Goal: Task Accomplishment & Management: Manage account settings

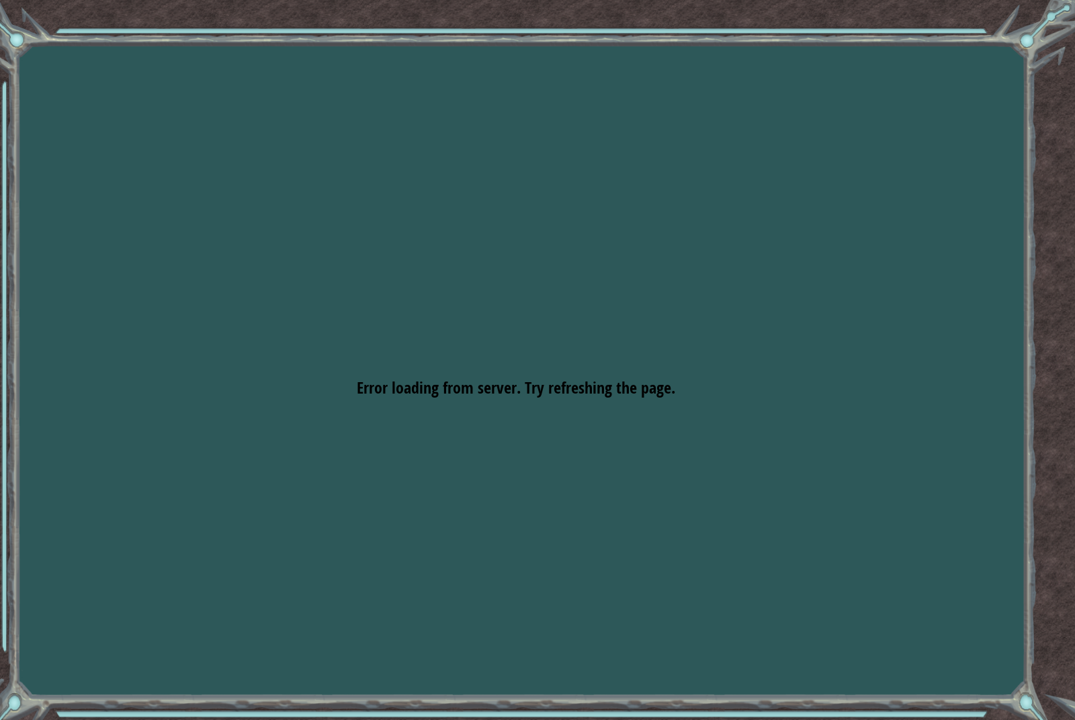
click at [1032, 25] on div "Goals Error loading from server. Try refreshing the page. You'll need to join a…" at bounding box center [537, 360] width 1075 height 720
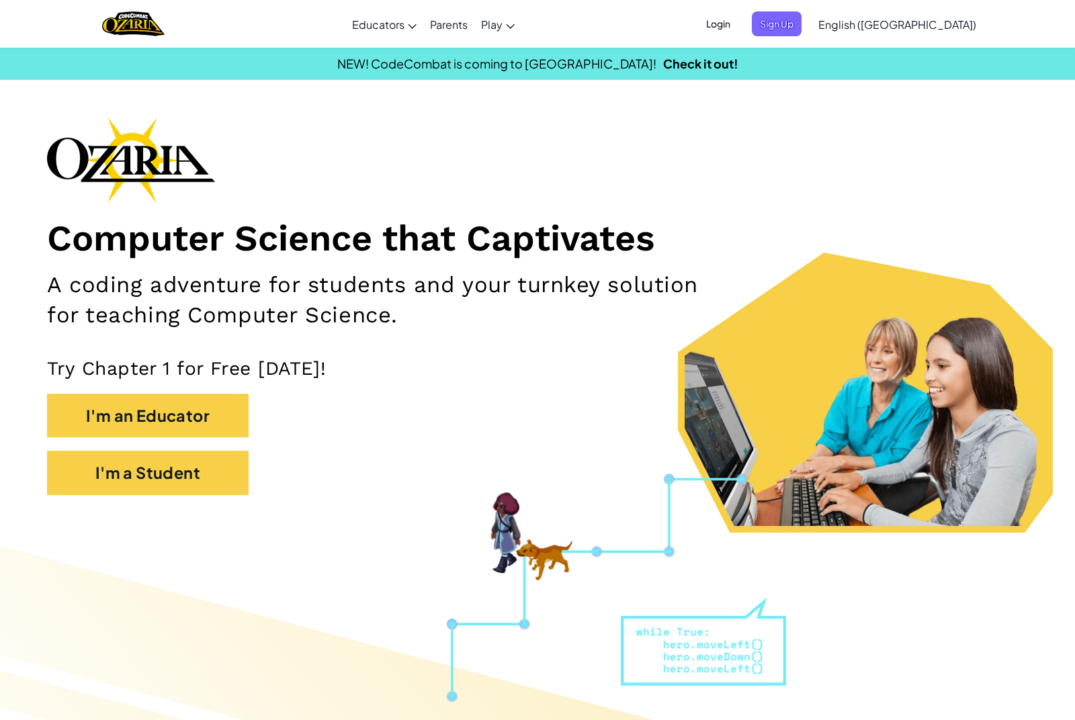
click at [739, 27] on span "Login" at bounding box center [718, 23] width 40 height 25
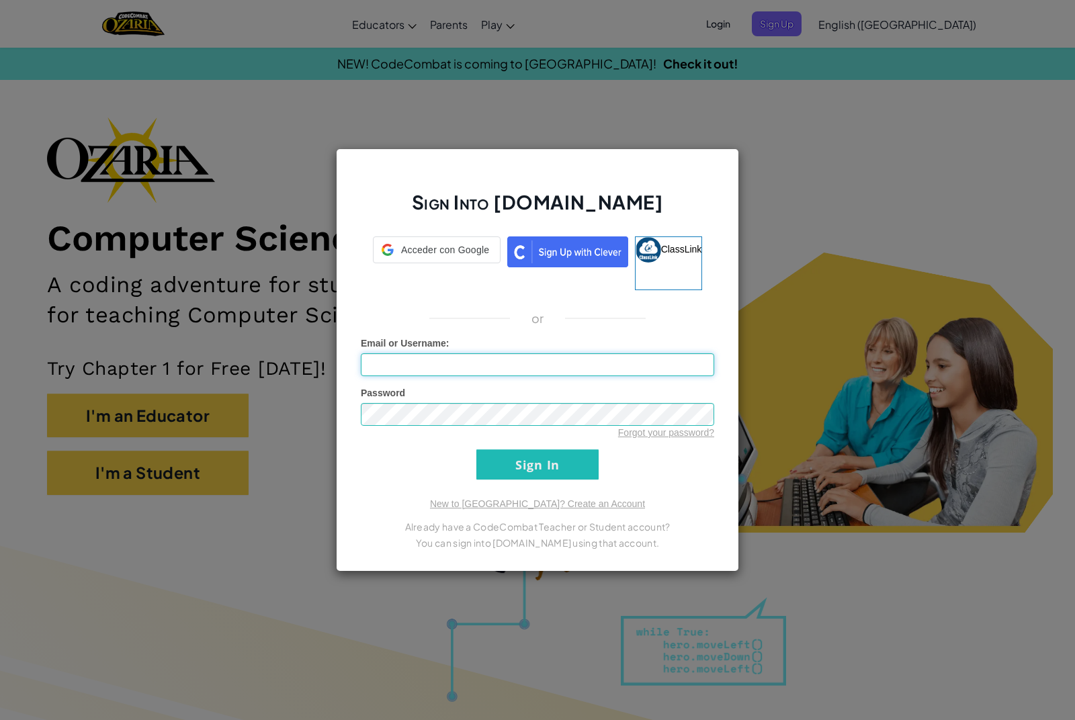
click at [644, 354] on input "Email or Username :" at bounding box center [538, 365] width 354 height 23
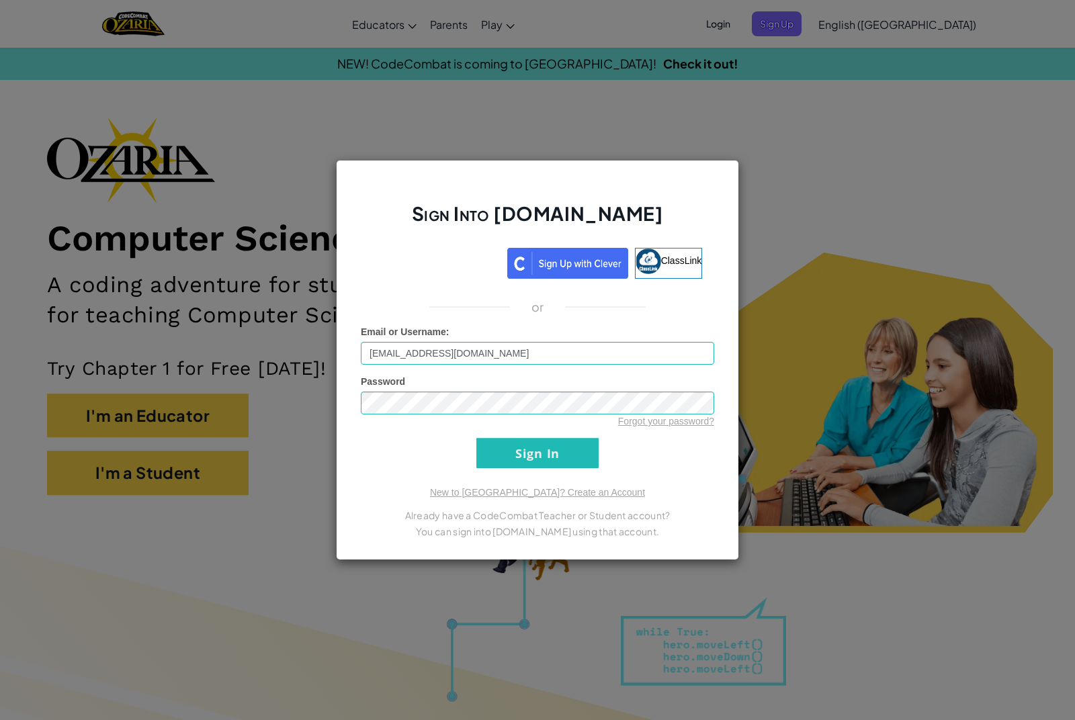
type input "[EMAIL_ADDRESS][DOMAIN_NAME]"
click at [538, 453] on input "Sign In" at bounding box center [538, 453] width 122 height 30
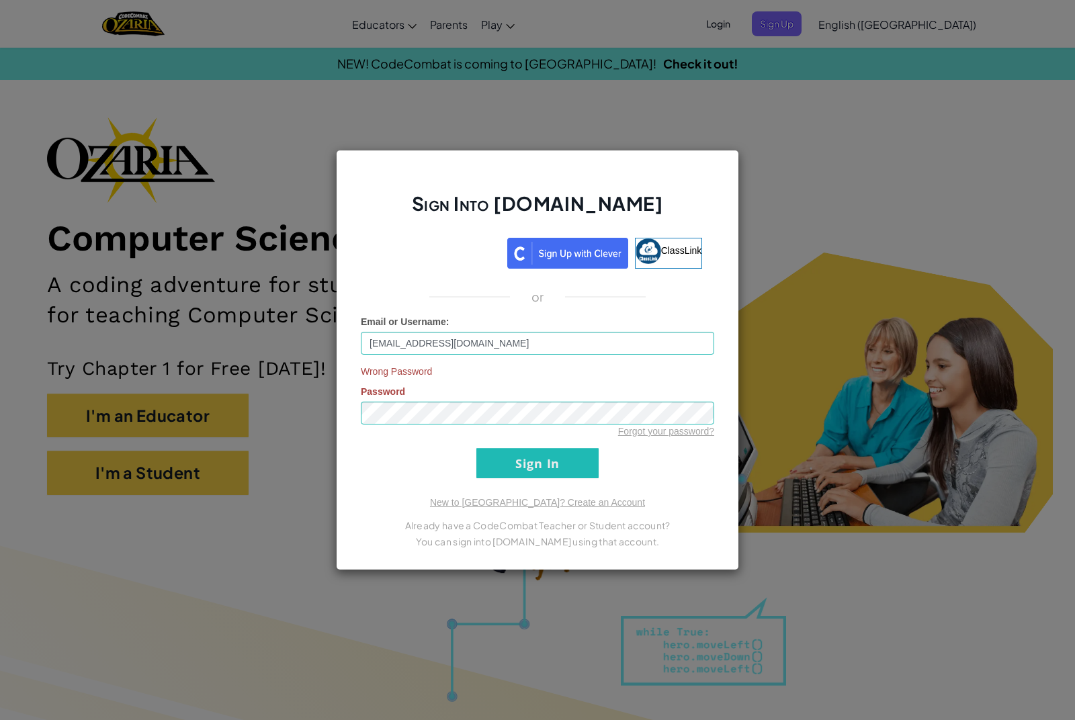
click at [691, 431] on link "Forgot your password?" at bounding box center [666, 431] width 96 height 11
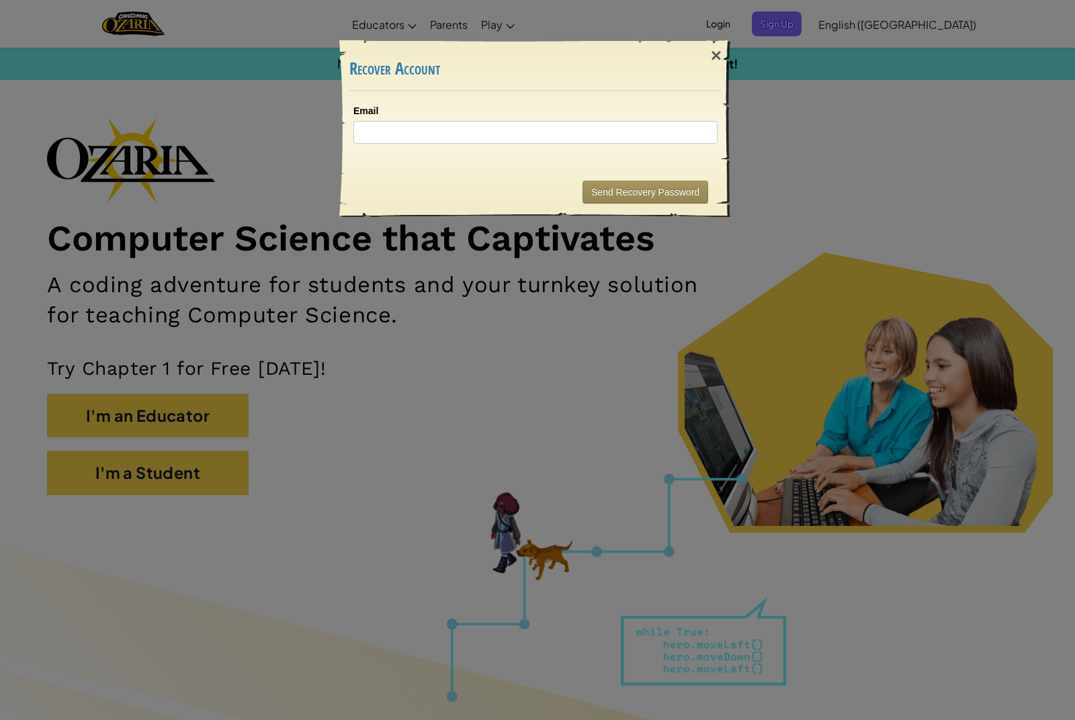
click at [379, 100] on div "Email" at bounding box center [535, 129] width 391 height 77
click at [390, 141] on input "Email" at bounding box center [536, 132] width 364 height 23
click at [404, 141] on input "Email" at bounding box center [536, 132] width 364 height 23
type input "[EMAIL_ADDRESS][DOMAIN_NAME]"
click at [690, 202] on button "Send Recovery Password" at bounding box center [646, 192] width 126 height 23
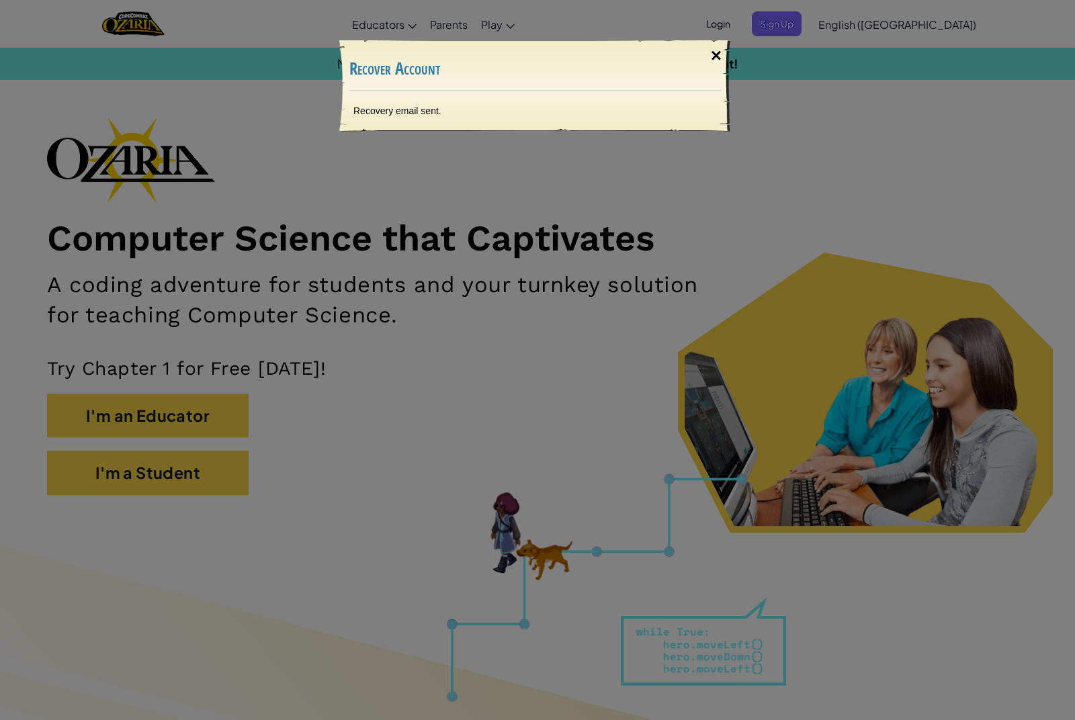
click at [708, 65] on div "×" at bounding box center [716, 55] width 31 height 39
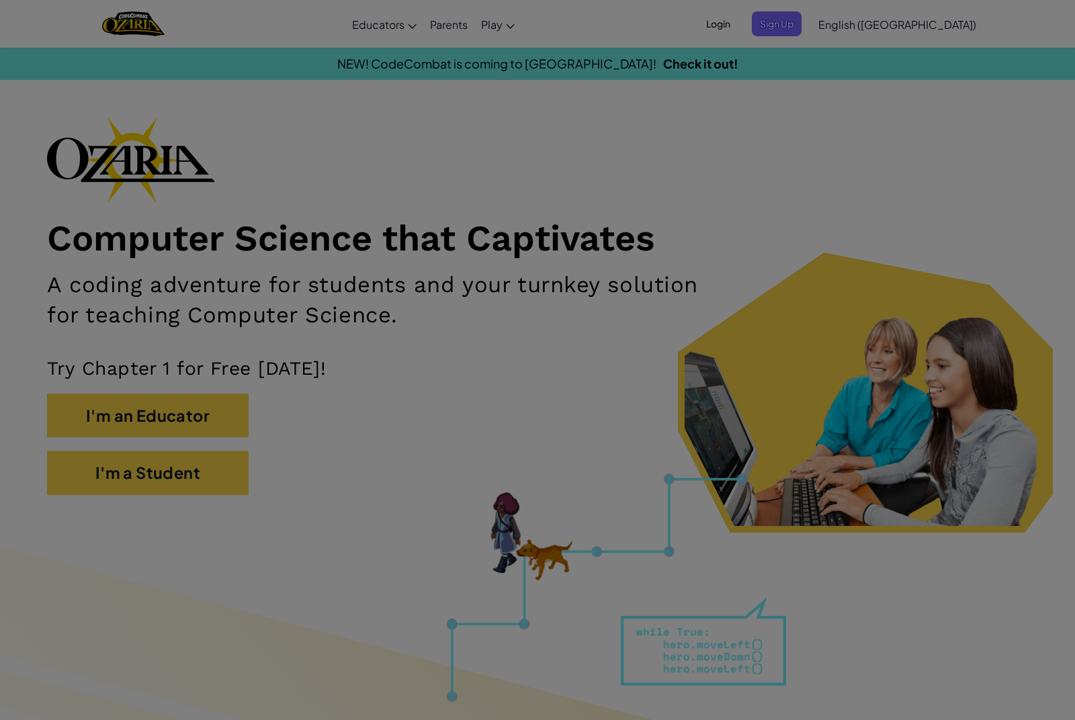
click at [712, 54] on div at bounding box center [537, 360] width 1075 height 720
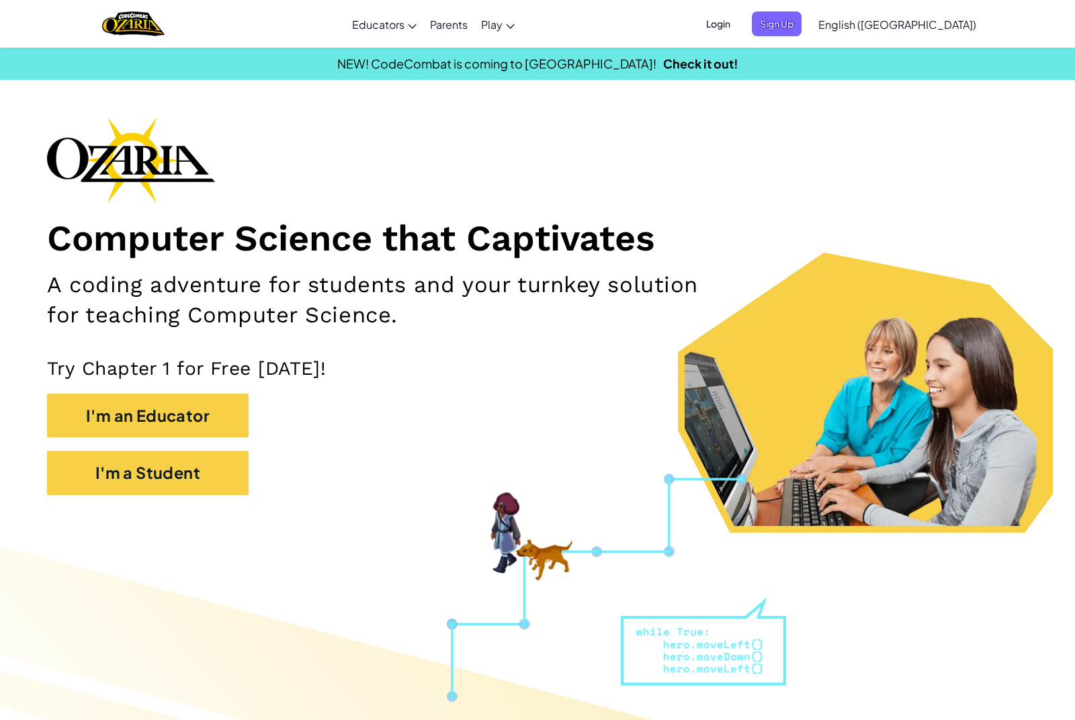
click at [739, 20] on span "Login" at bounding box center [718, 23] width 40 height 25
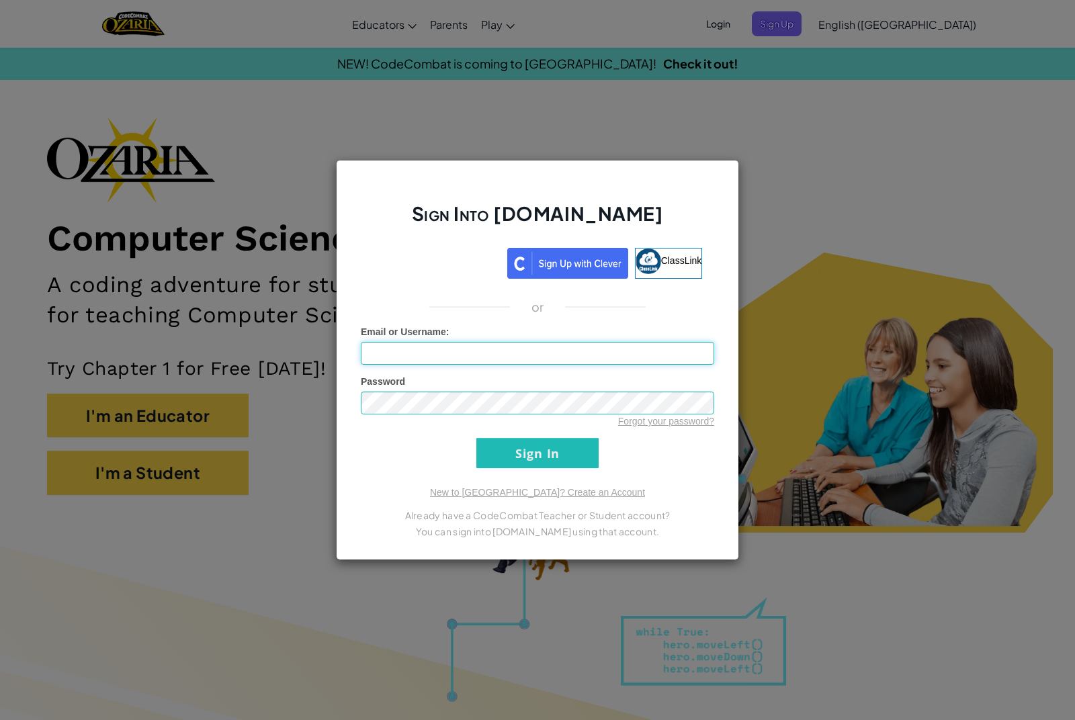
click at [649, 347] on input "Email or Username :" at bounding box center [538, 353] width 354 height 23
click at [503, 447] on input "Sign In" at bounding box center [538, 453] width 122 height 30
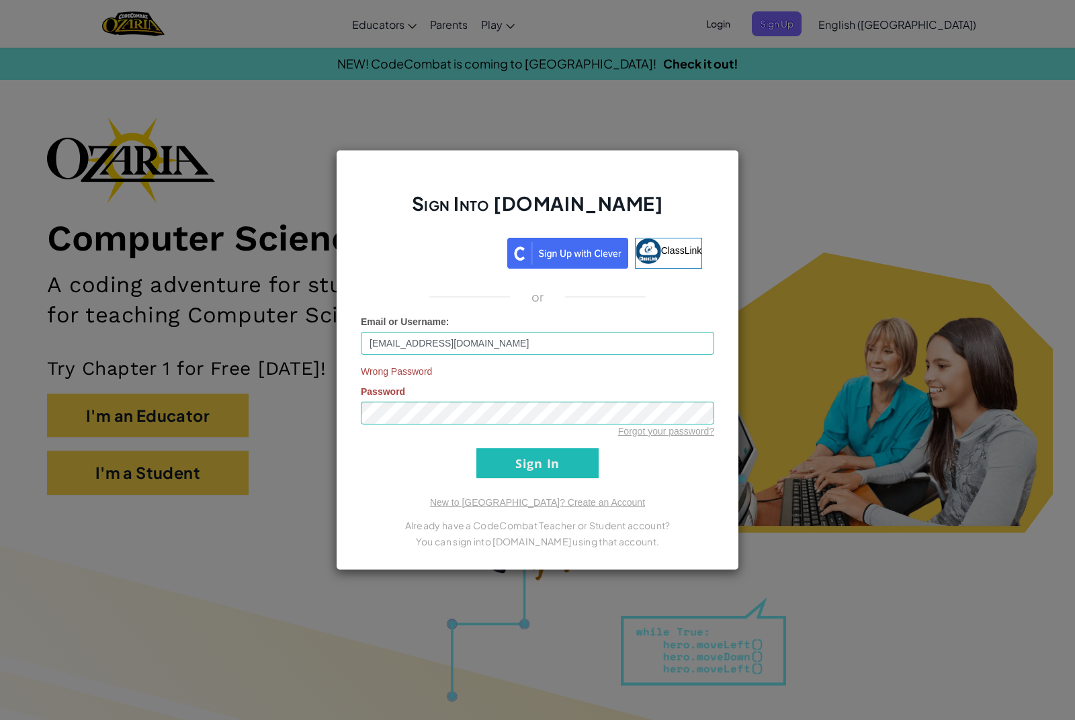
click at [496, 452] on input "Sign In" at bounding box center [538, 463] width 122 height 30
click at [558, 468] on input "Sign In" at bounding box center [538, 463] width 122 height 30
click at [569, 339] on input "[EMAIL_ADDRESS][DOMAIN_NAME]" at bounding box center [538, 343] width 354 height 23
type input "[EMAIL_ADDRESS][DOMAIN_NAME]"
click at [556, 469] on input "Sign In" at bounding box center [538, 463] width 122 height 30
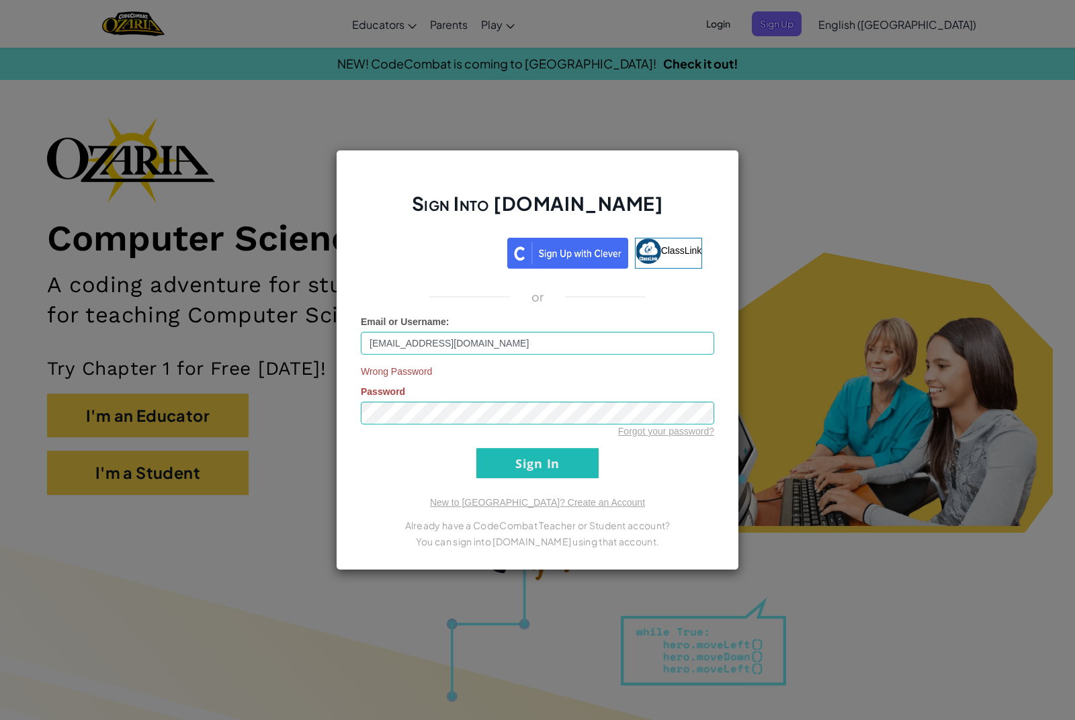
click at [541, 389] on div "Wrong Password Password Forgot your password?" at bounding box center [538, 401] width 354 height 73
click at [556, 459] on input "Sign In" at bounding box center [538, 463] width 122 height 30
click at [686, 427] on link "Forgot your password?" at bounding box center [666, 431] width 96 height 11
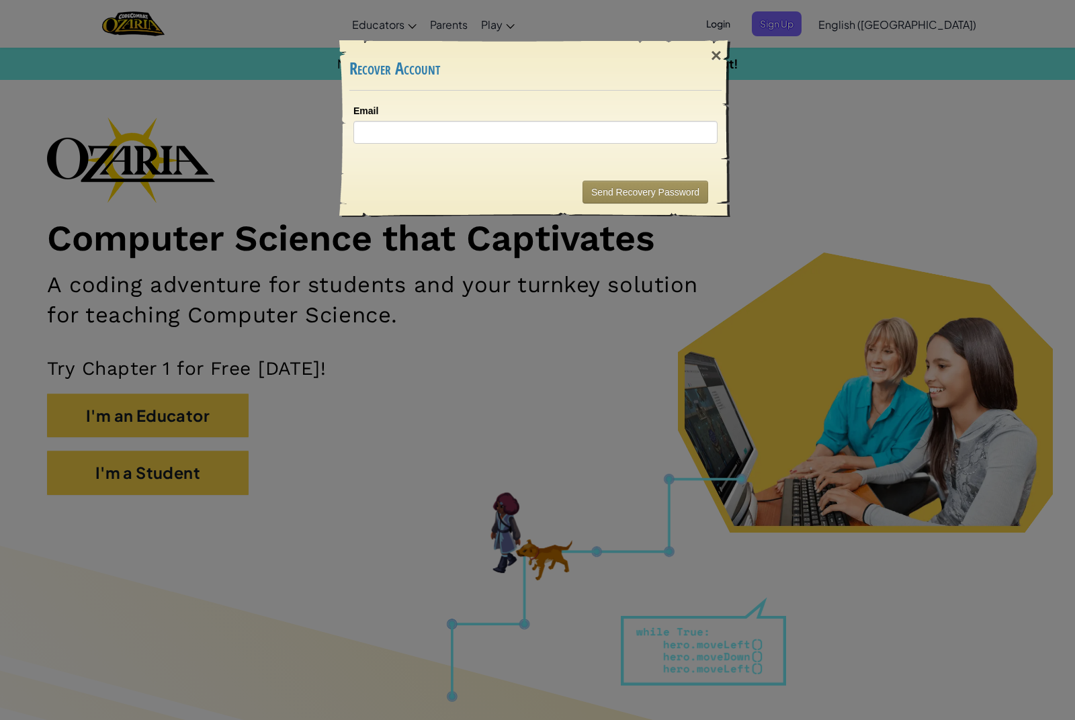
click at [685, 435] on div "× Recover Account Email Sending... Send Recovery Password" at bounding box center [537, 360] width 1075 height 720
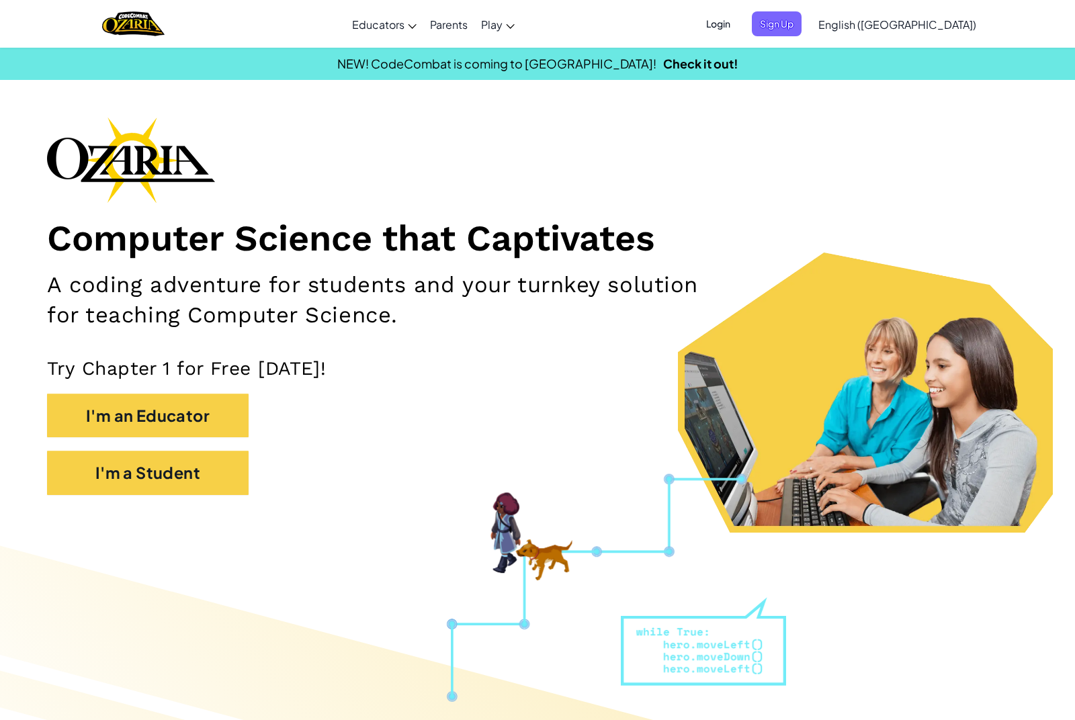
click at [771, 44] on div "Toggle navigation Educators Create Free Account School & District Solutions Tea…" at bounding box center [538, 24] width 1082 height 48
click at [739, 22] on span "Login" at bounding box center [718, 23] width 40 height 25
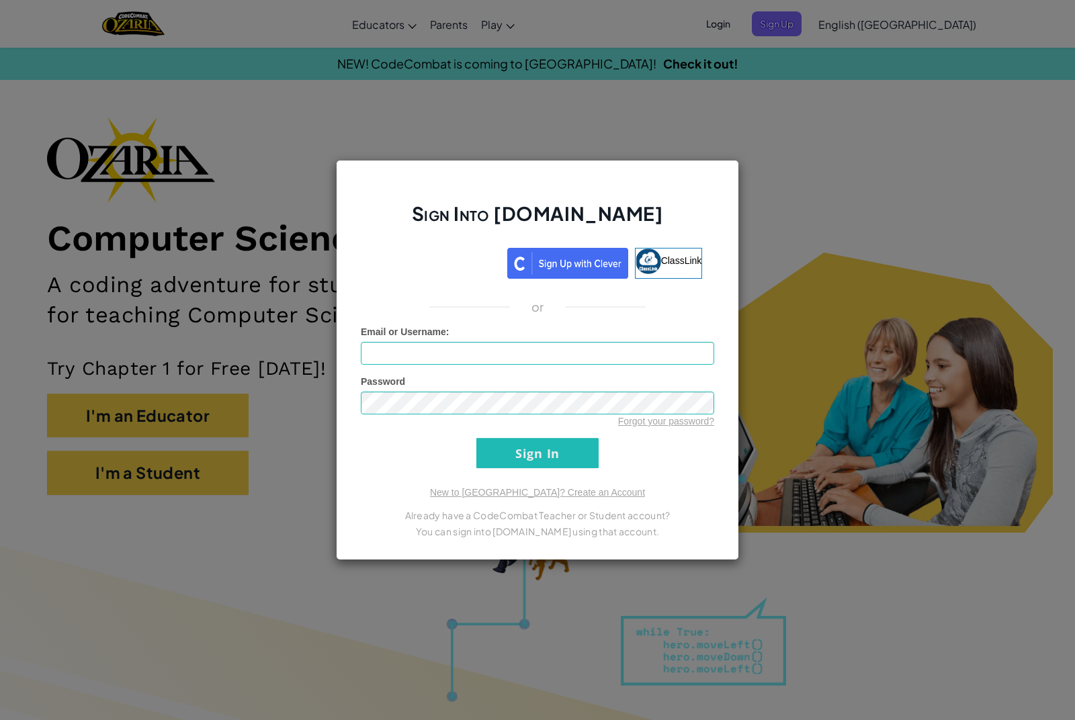
click at [691, 439] on form "Email or Username : Password Forgot your password? Sign In" at bounding box center [538, 396] width 354 height 143
click at [655, 422] on link "Forgot your password?" at bounding box center [666, 421] width 96 height 11
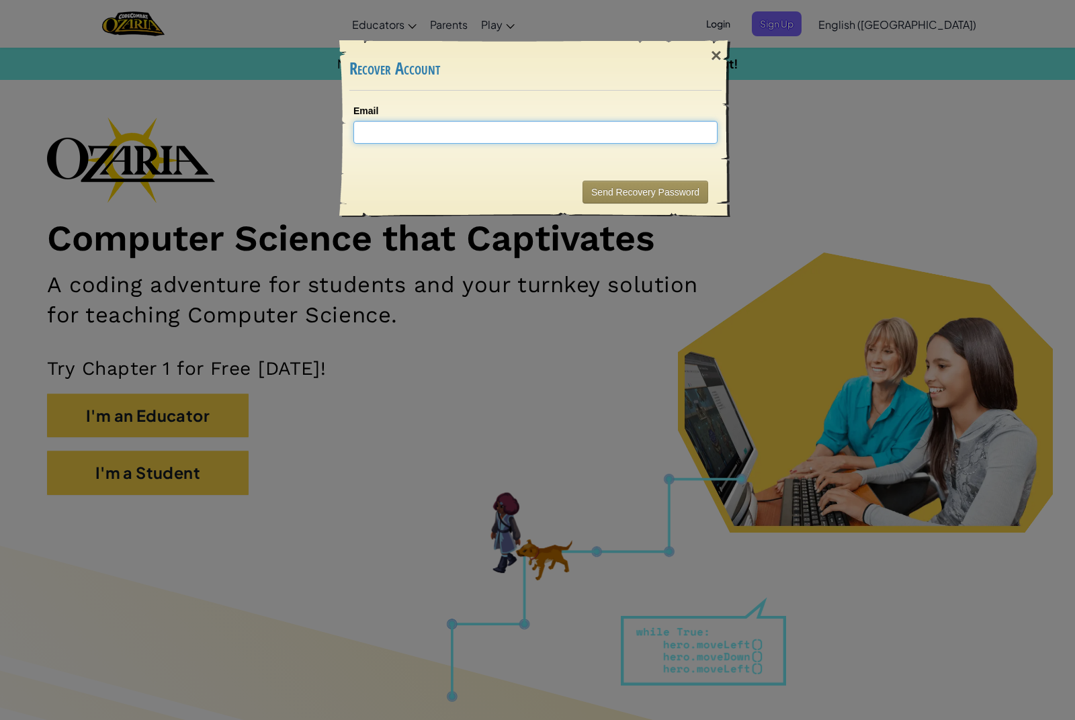
click at [541, 132] on input "Email" at bounding box center [536, 132] width 364 height 23
type input "[EMAIL_ADDRESS][DOMAIN_NAME]"
click at [688, 182] on button "Send Recovery Password" at bounding box center [646, 192] width 126 height 23
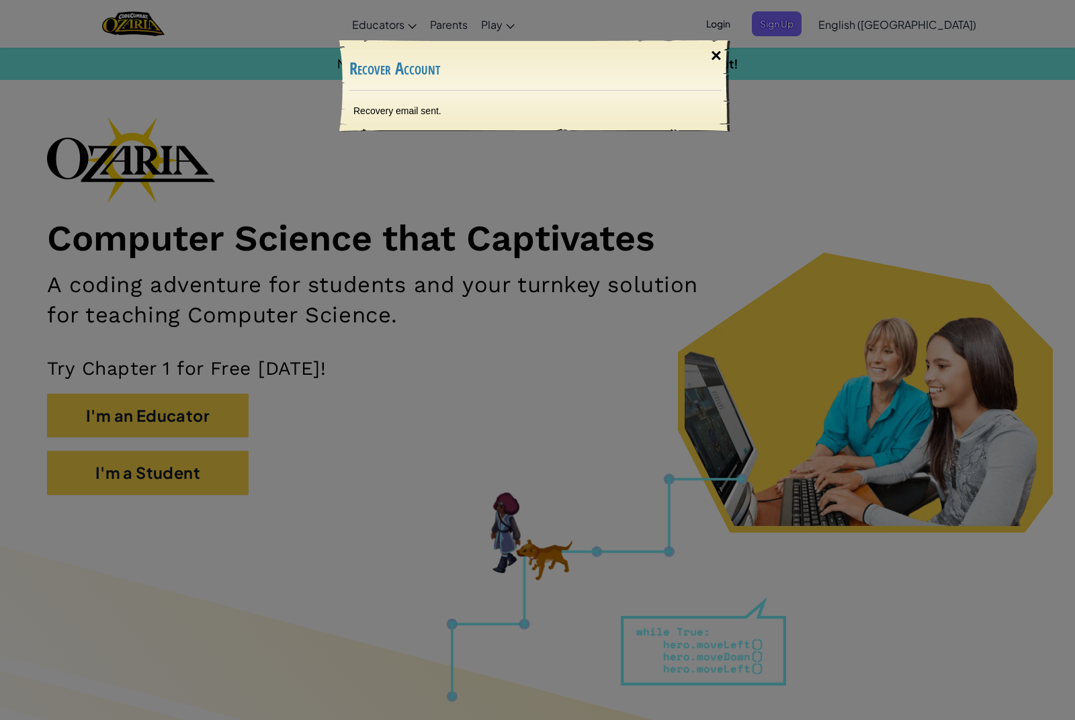
click at [720, 55] on div "×" at bounding box center [716, 55] width 31 height 39
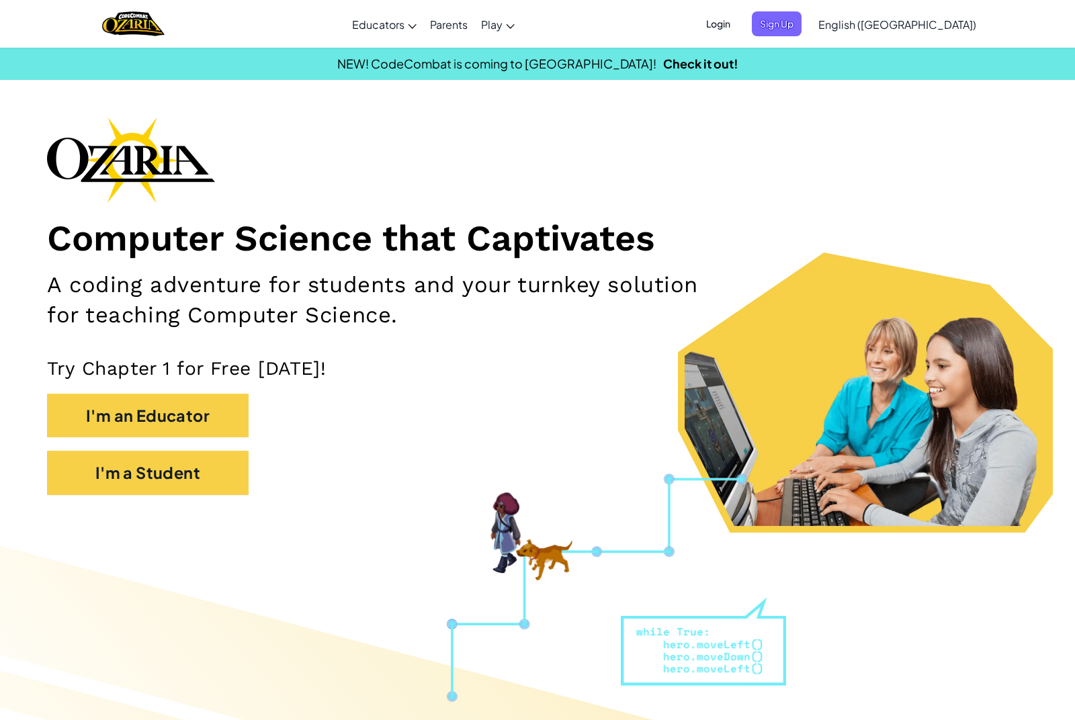
click at [739, 22] on span "Login" at bounding box center [718, 23] width 40 height 25
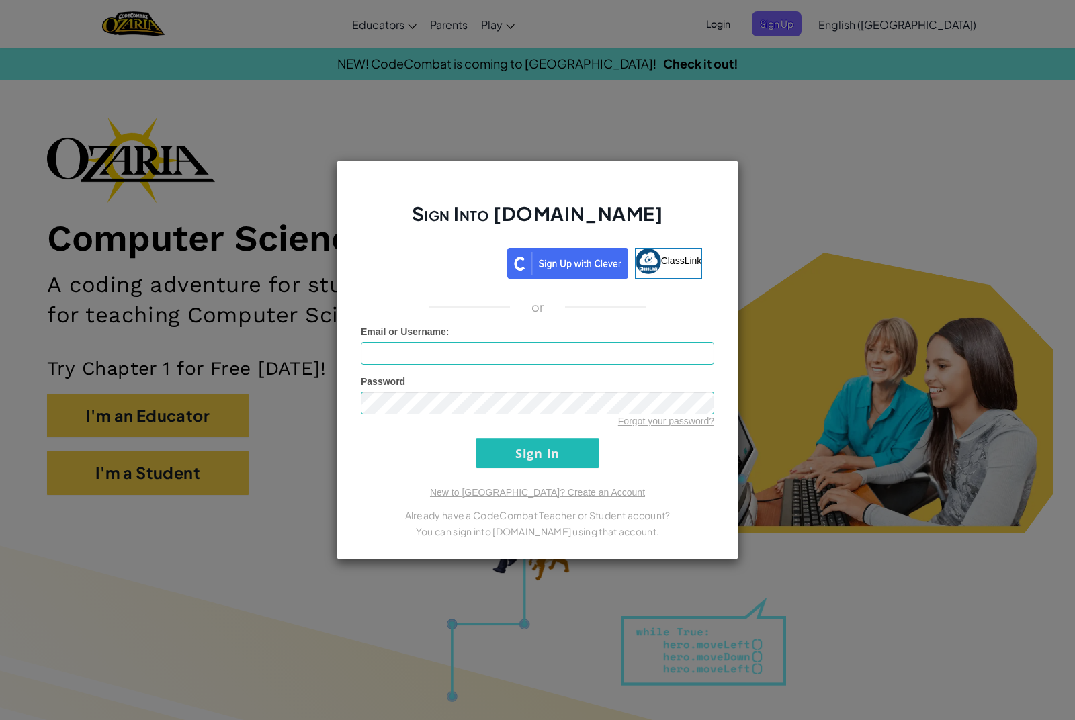
click at [583, 337] on div "Email or Username :" at bounding box center [538, 345] width 354 height 40
click at [591, 363] on input "Email or Username :" at bounding box center [538, 353] width 354 height 23
type input "[EMAIL_ADDRESS][DOMAIN_NAME]"
click at [582, 457] on input "Sign In" at bounding box center [538, 453] width 122 height 30
